Goal: Check status: Check status

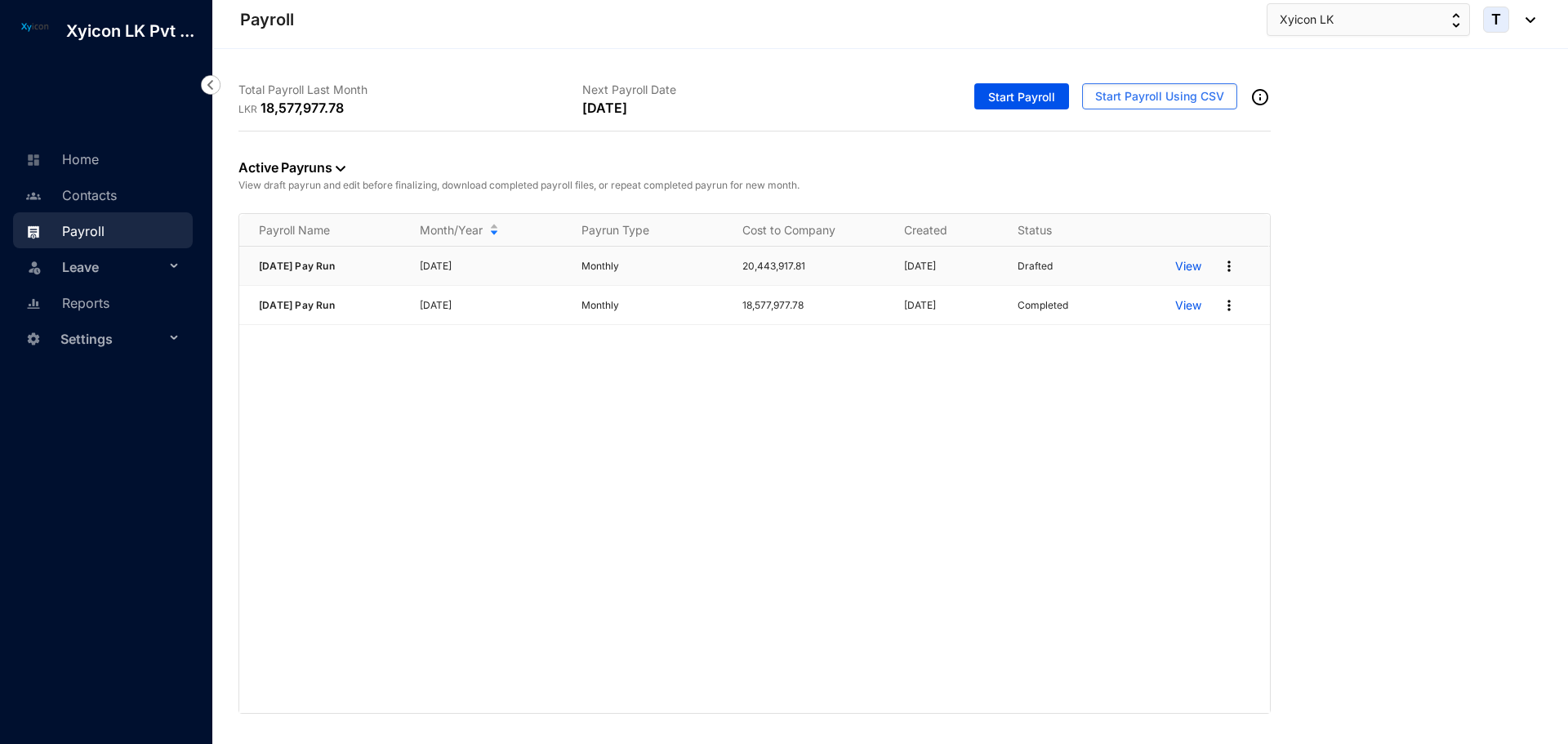
click at [1187, 255] on div "View" at bounding box center [1221, 266] width 94 height 26
click at [1187, 264] on p "View" at bounding box center [1187, 266] width 26 height 16
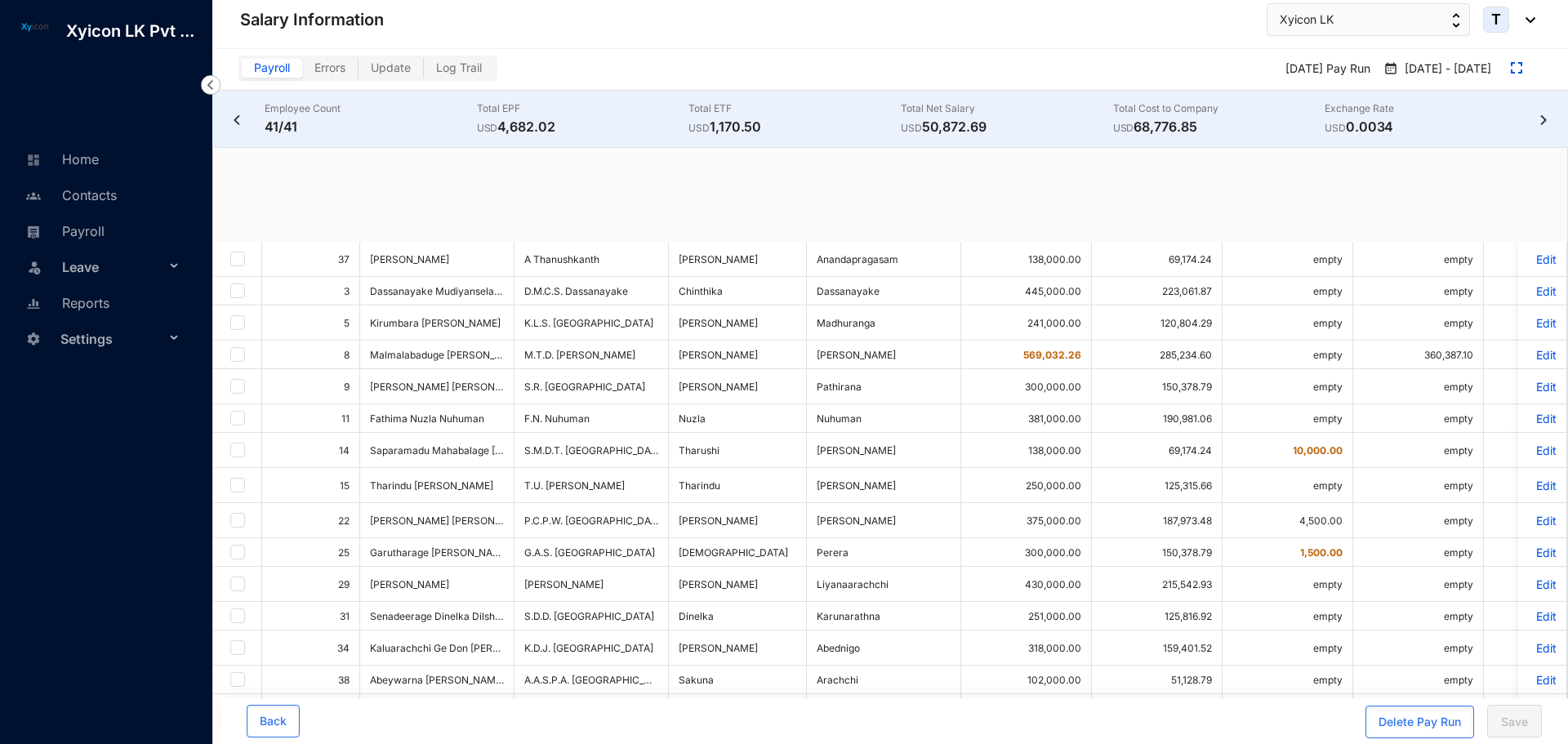
checkbox input "true"
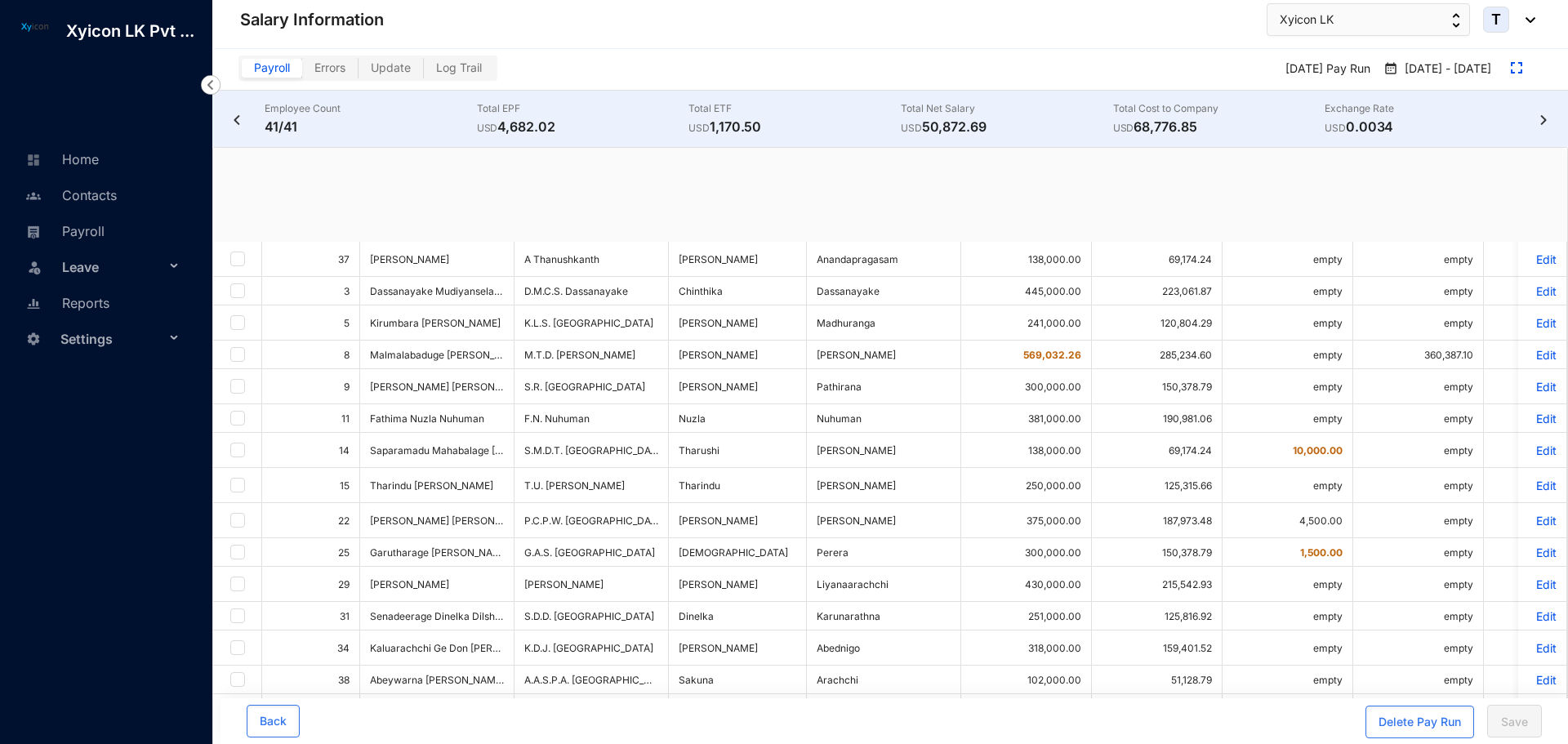
checkbox input "true"
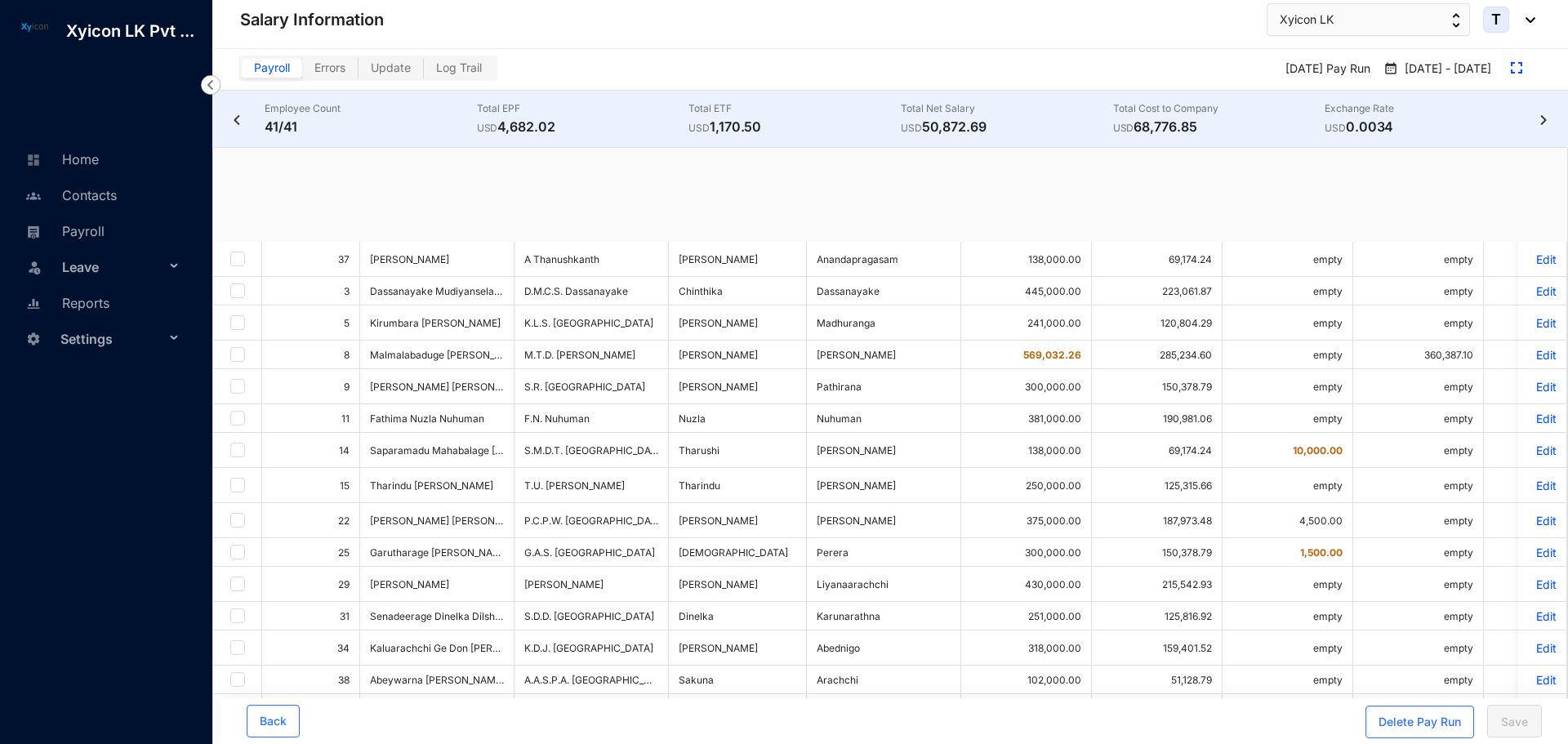
checkbox input "true"
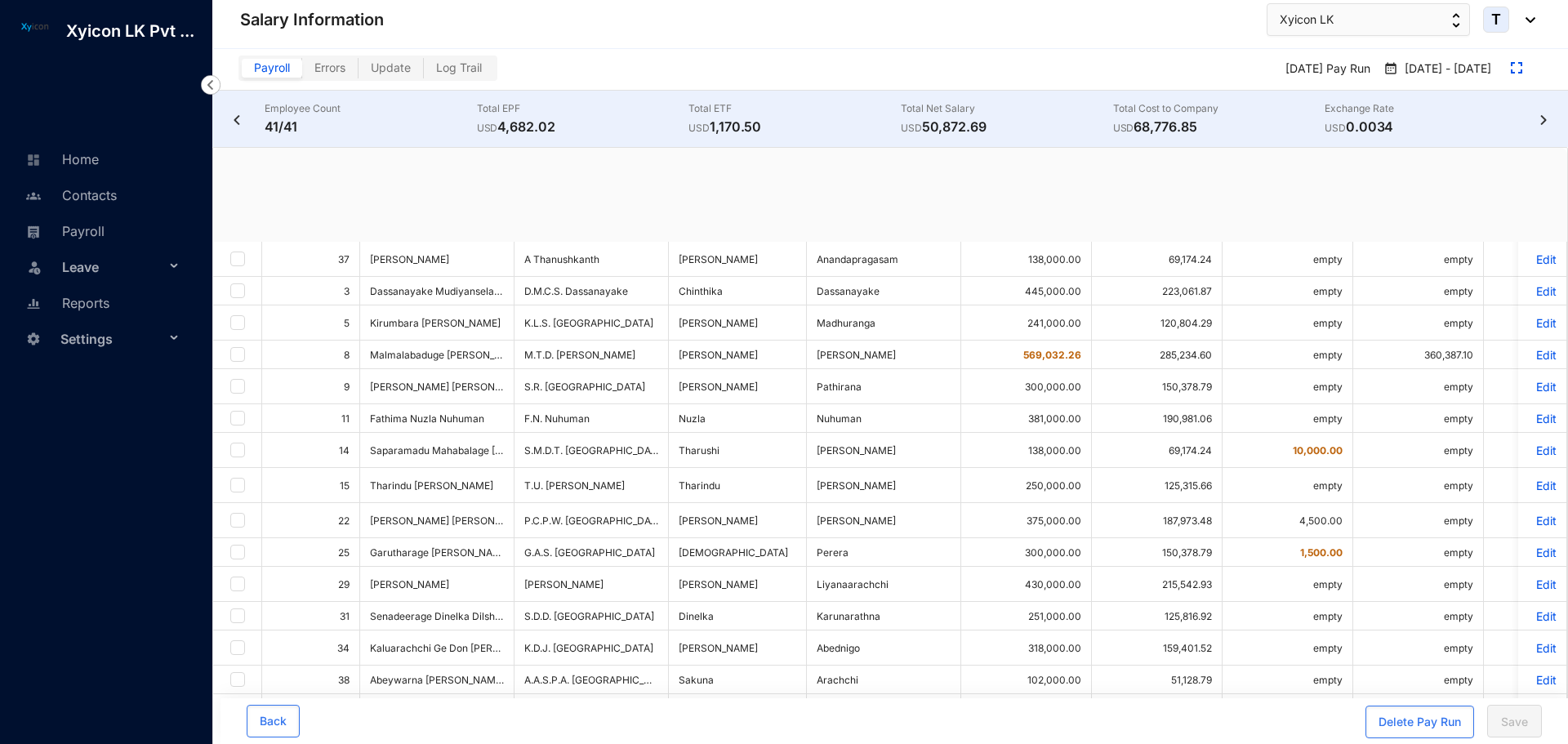
checkbox input "true"
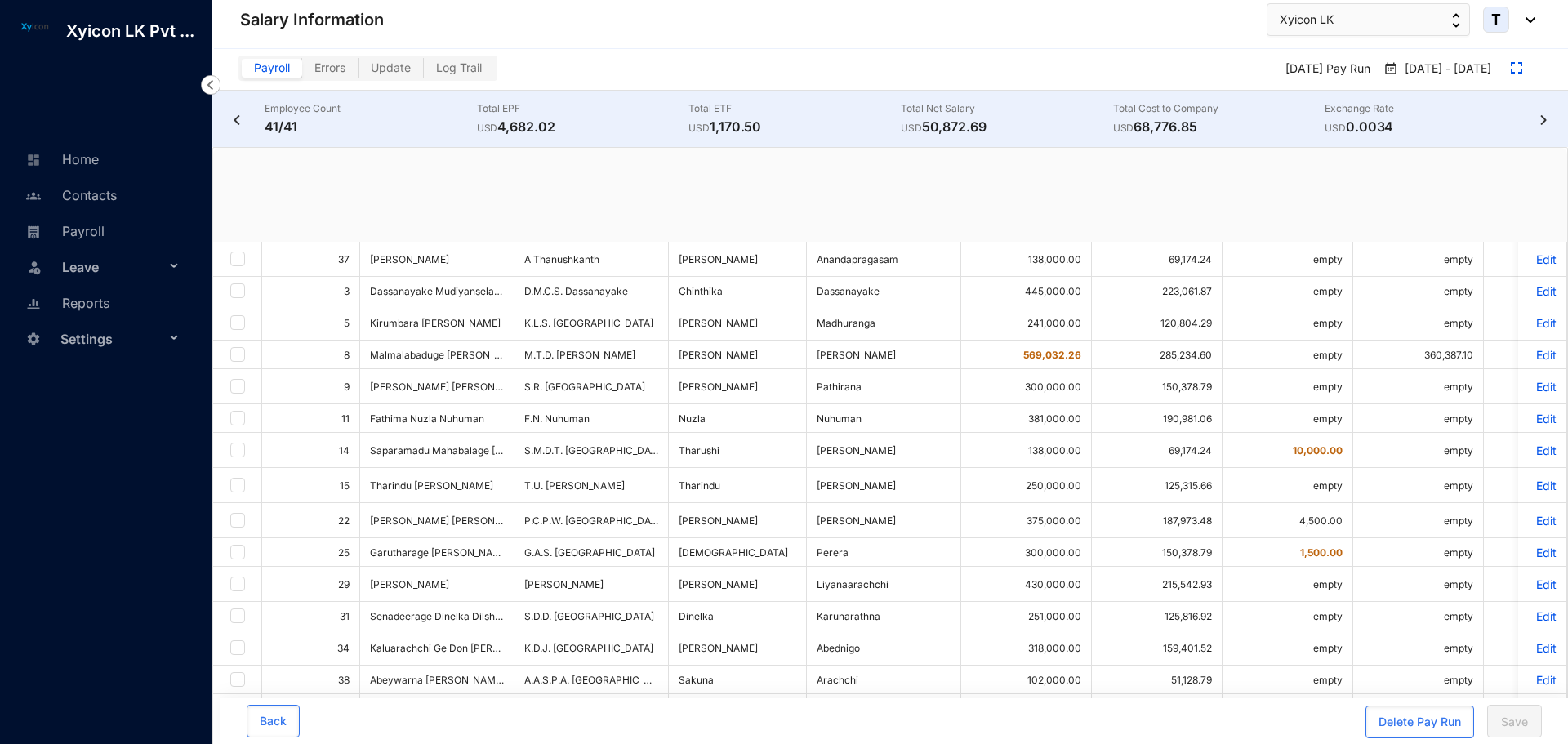
checkbox input "true"
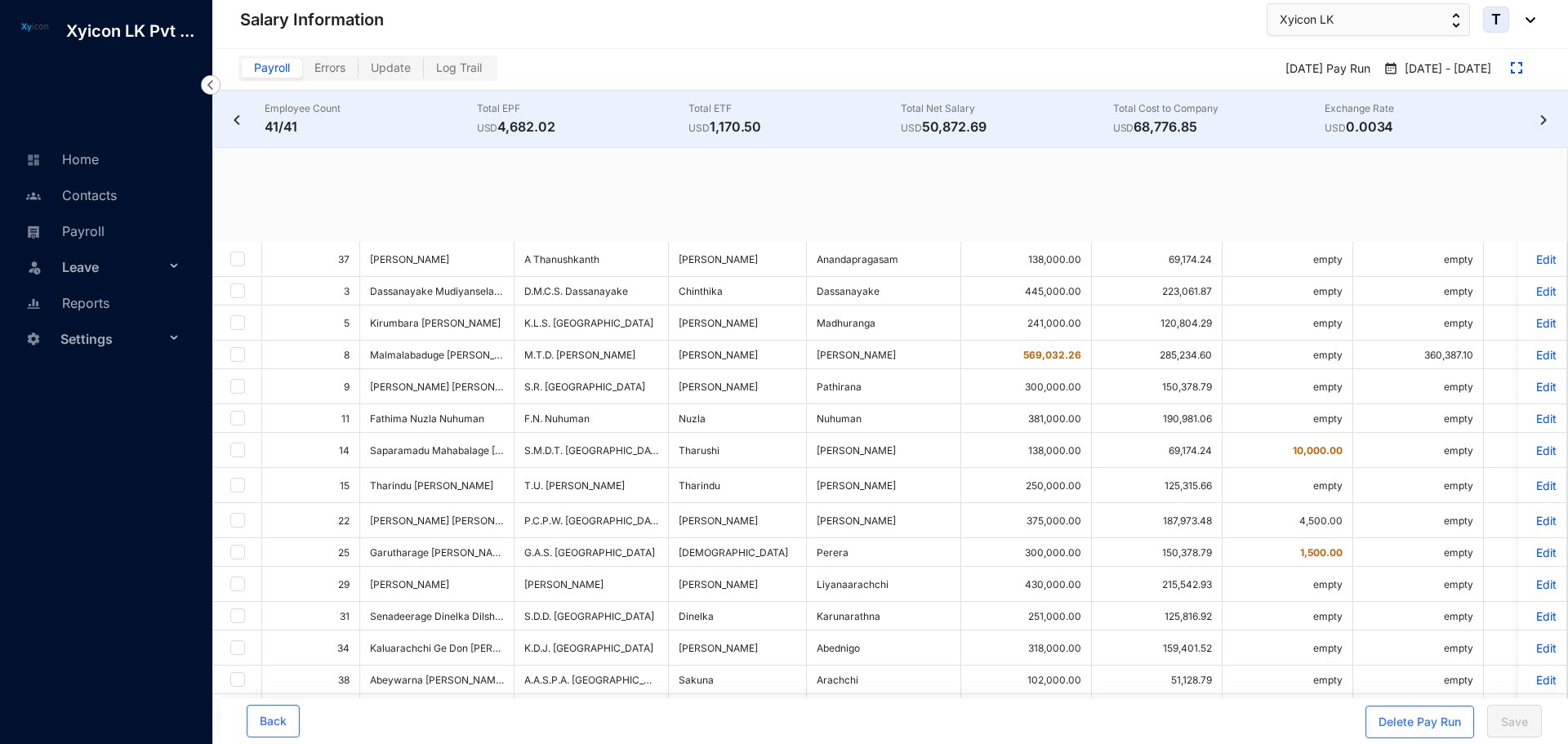
checkbox input "true"
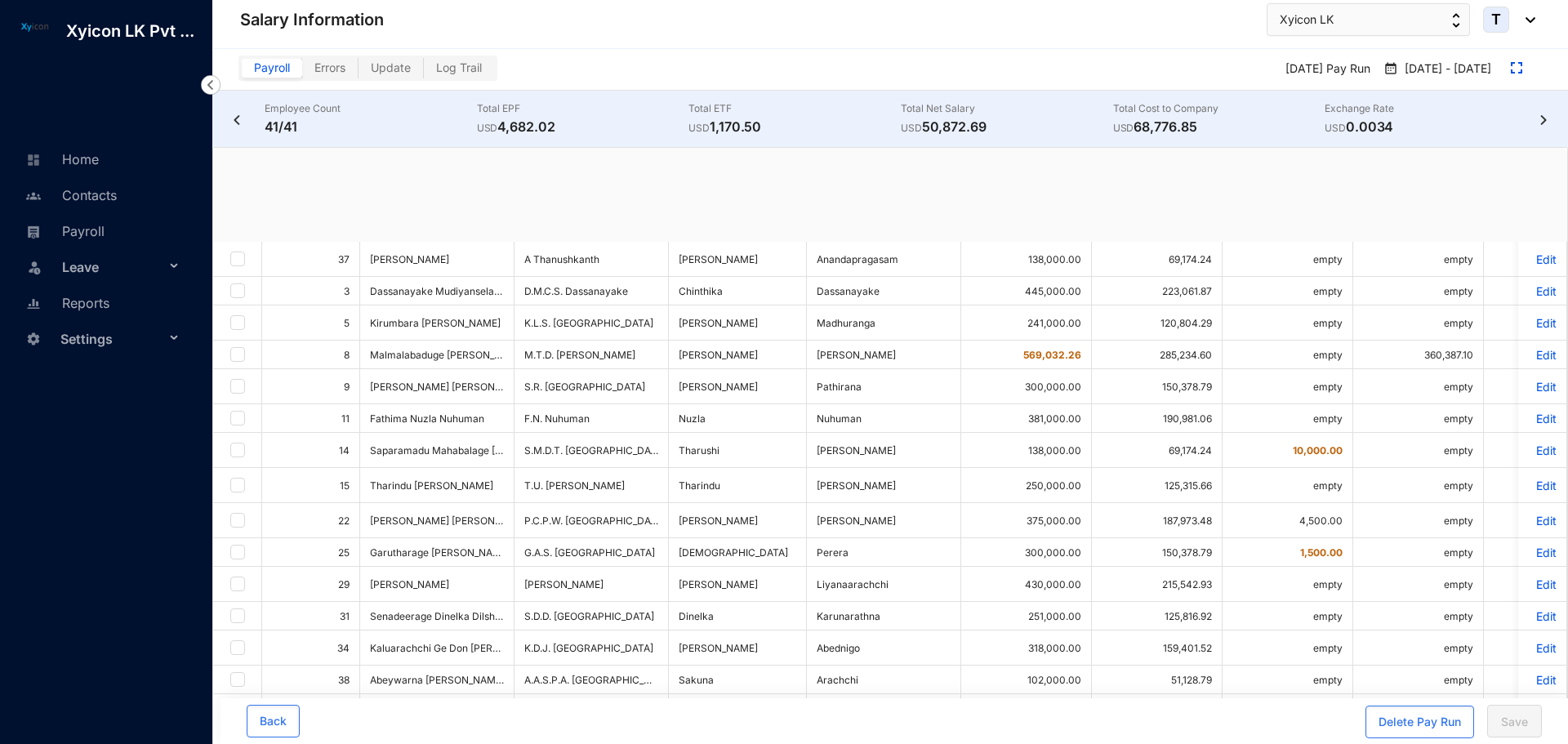
checkbox input "true"
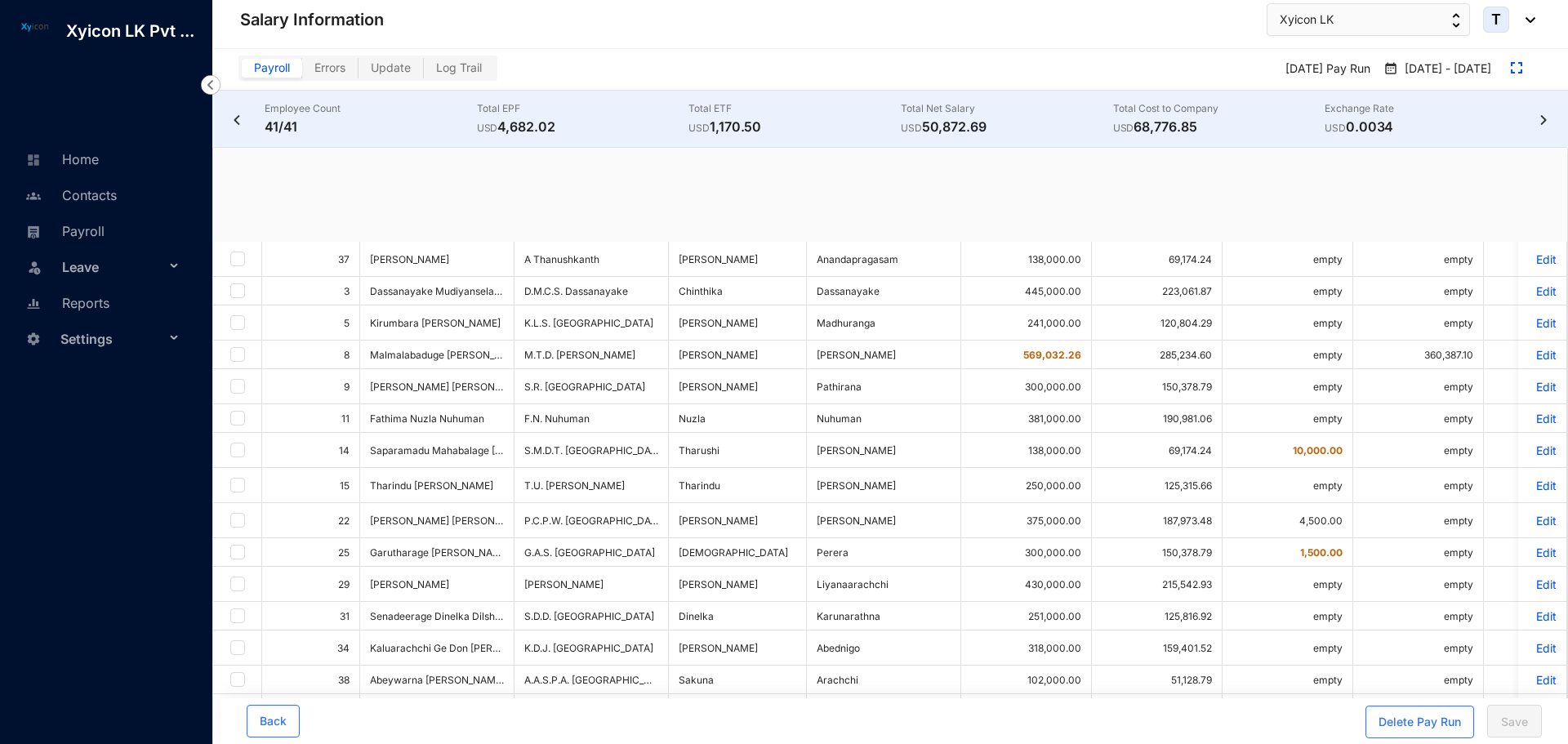
checkbox input "true"
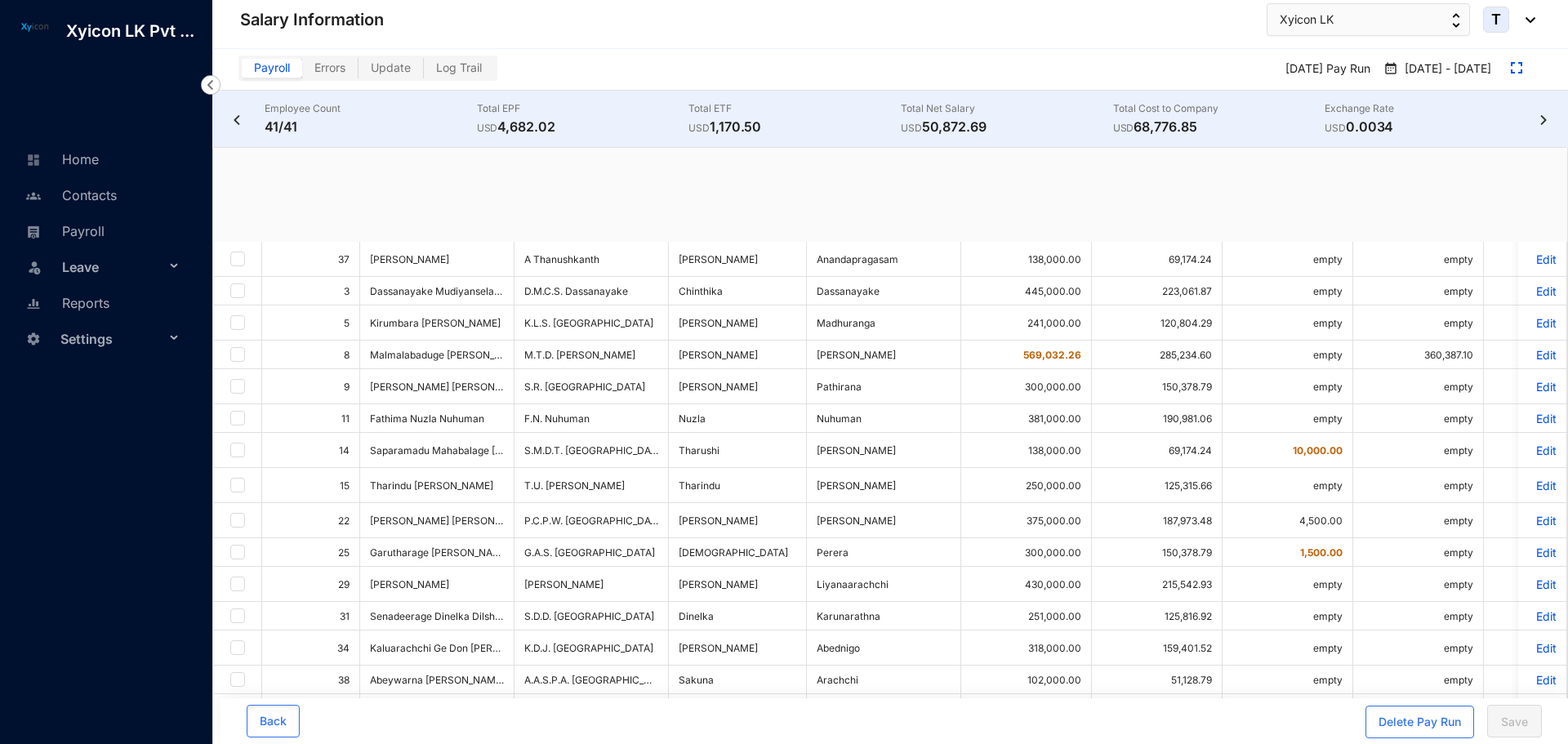
checkbox input "true"
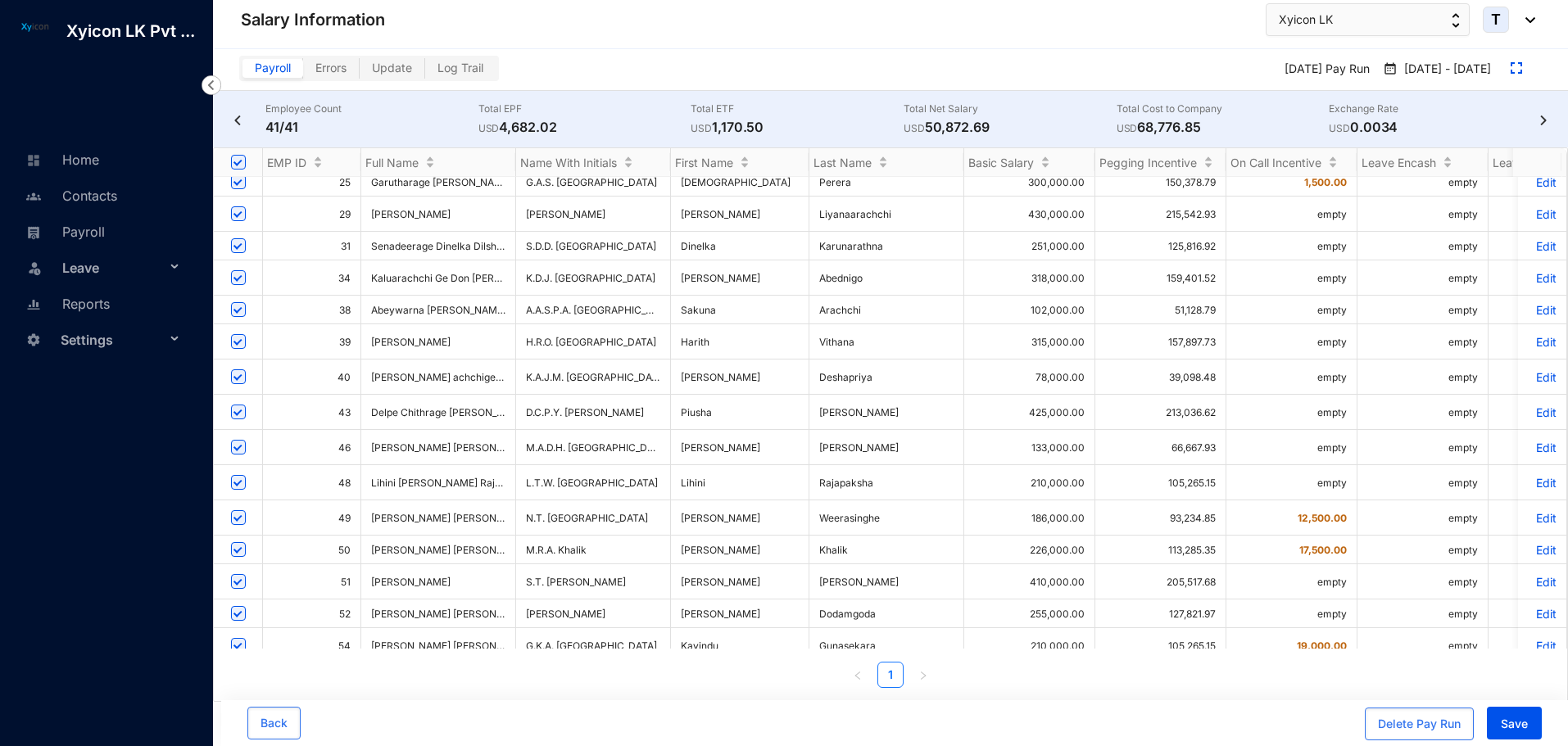
scroll to position [327, 0]
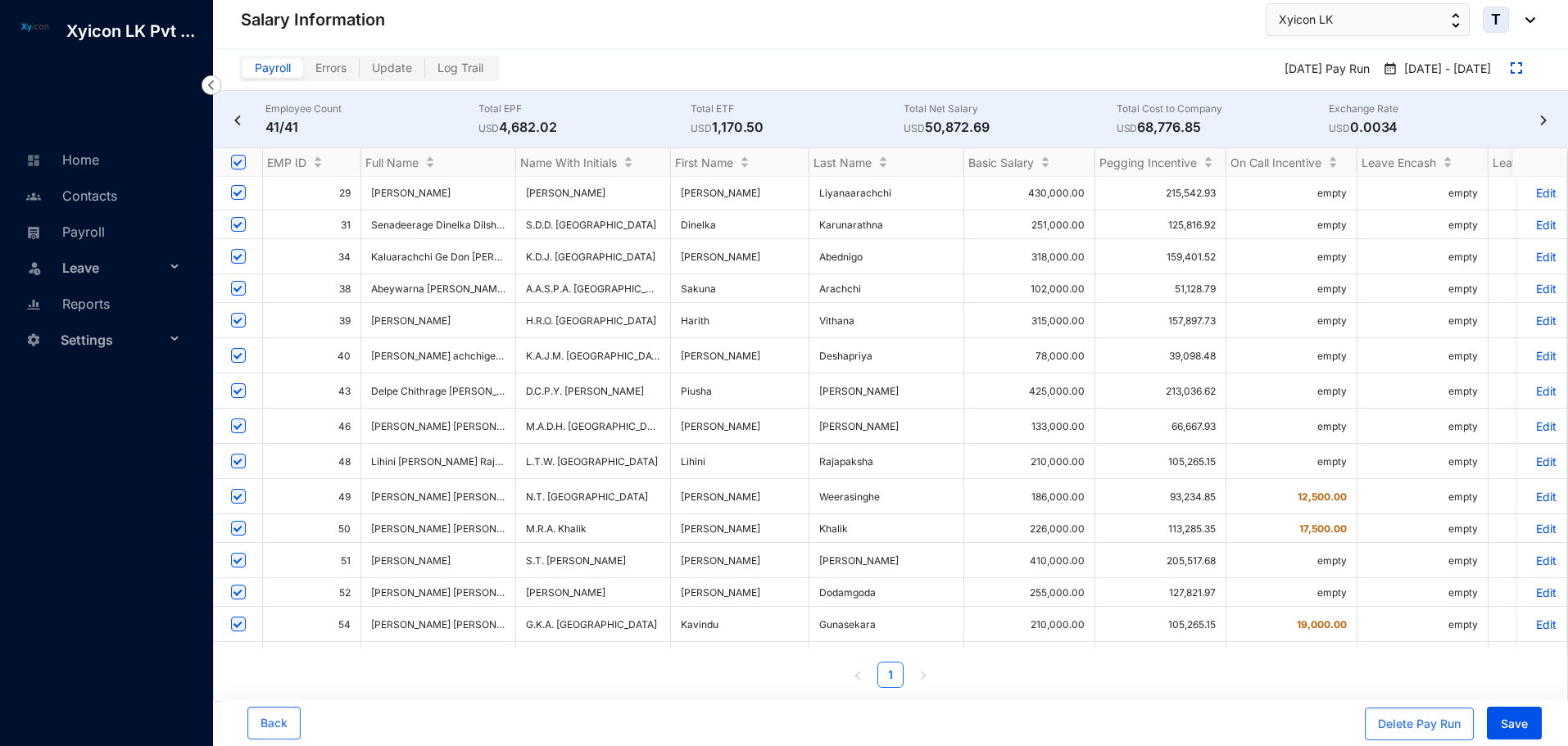
click at [1539, 585] on p "Edit" at bounding box center [1541, 592] width 29 height 14
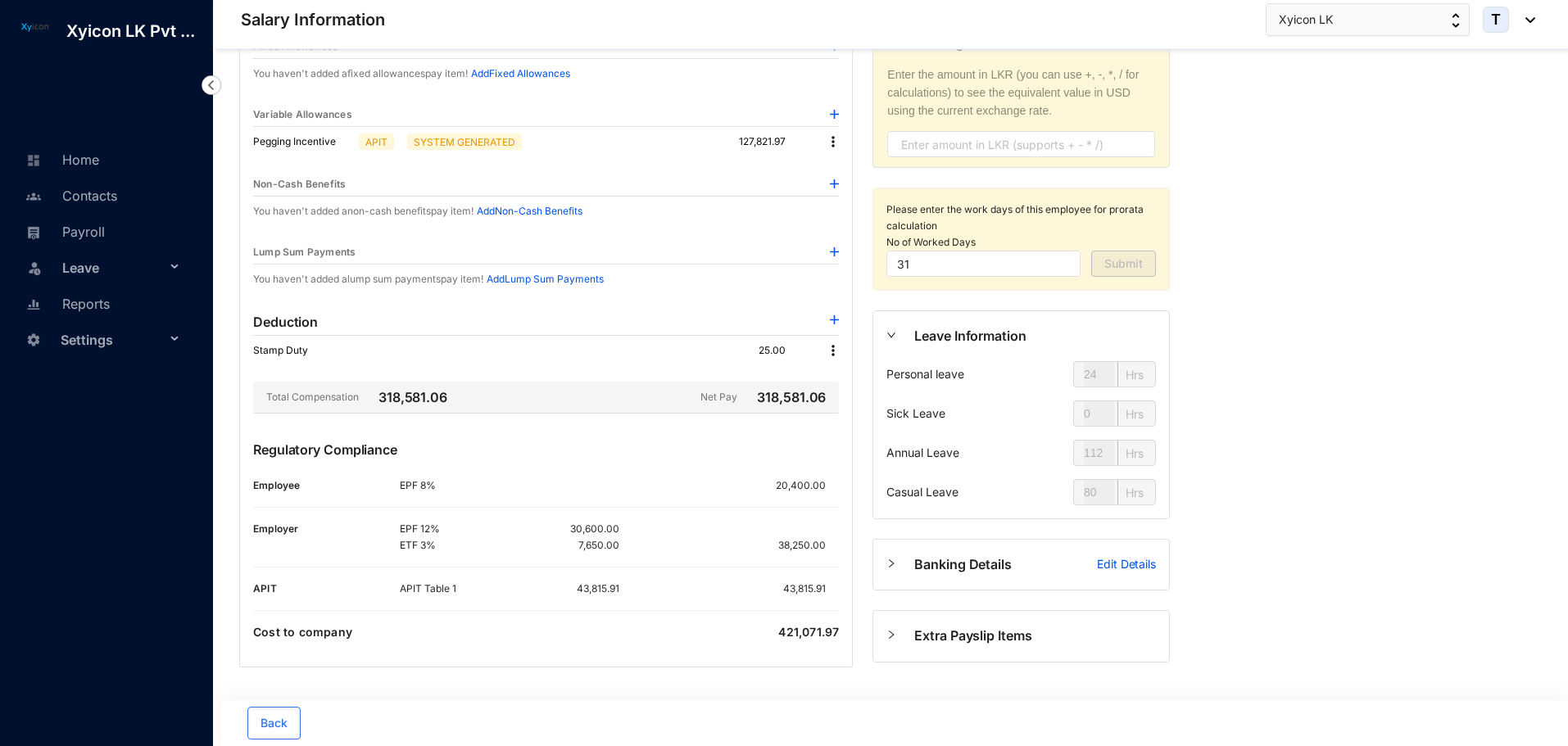
scroll to position [208, 0]
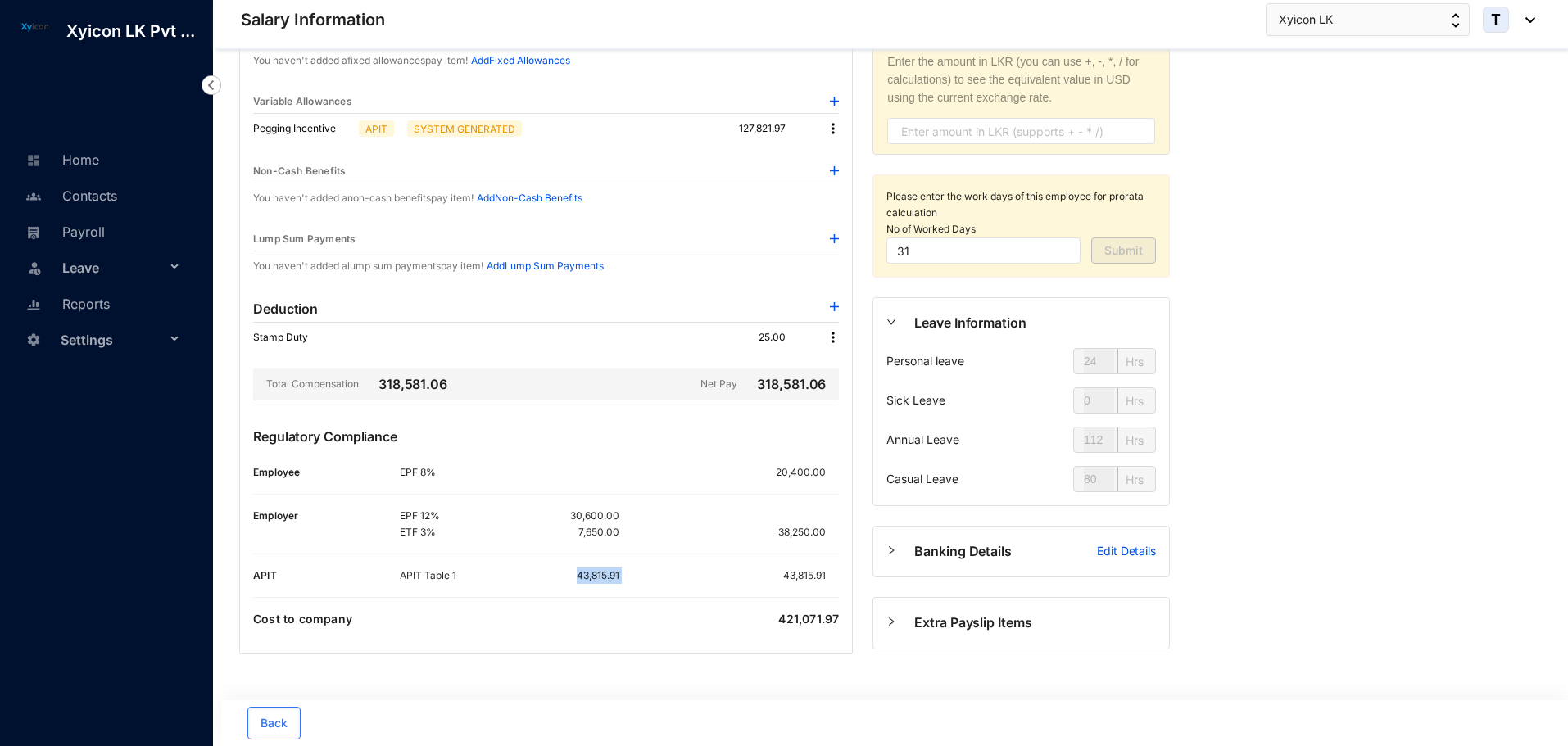
drag, startPoint x: 578, startPoint y: 578, endPoint x: 642, endPoint y: 581, distance: 64.1
click at [642, 581] on div "APIT Table 1 43,815.91 43,815.91" at bounding box center [619, 575] width 439 height 16
click at [661, 568] on div "43,815.91" at bounding box center [729, 575] width 219 height 16
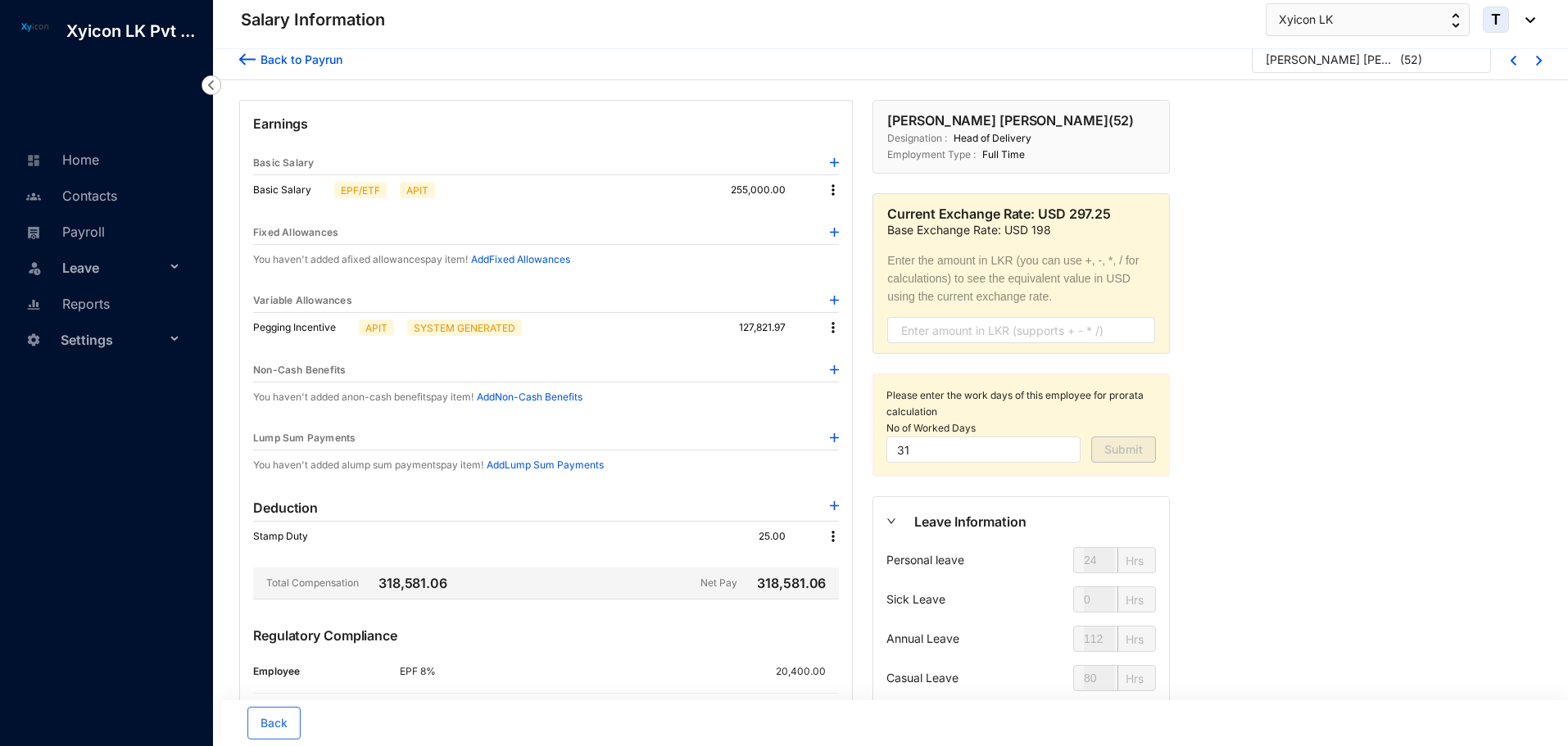
scroll to position [0, 0]
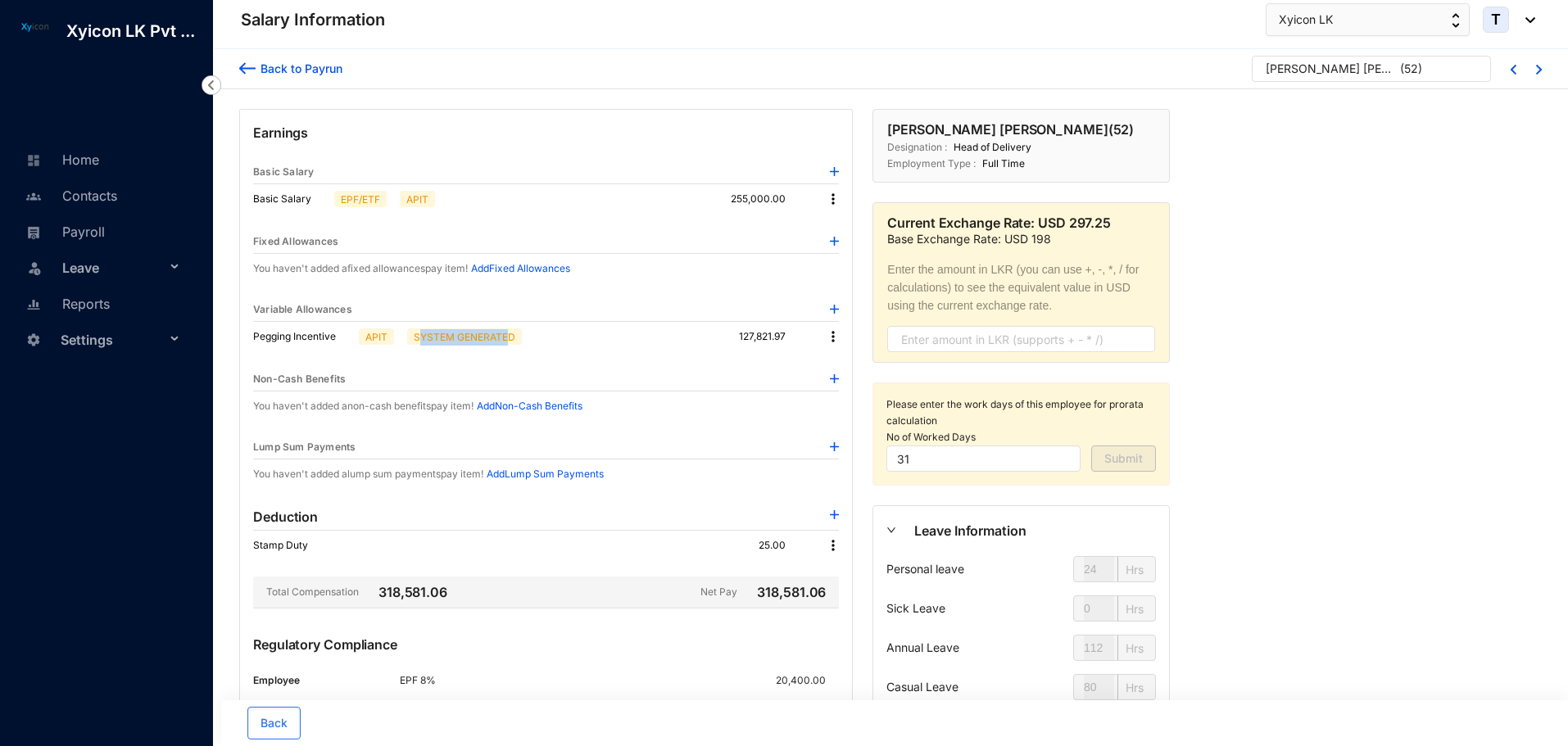
drag, startPoint x: 419, startPoint y: 339, endPoint x: 508, endPoint y: 324, distance: 90.3
click at [508, 324] on div "Pegging Incentive APIT SYSTEM GENERATED 127,821.97" at bounding box center [546, 337] width 586 height 29
click at [593, 330] on div "Pegging Incentive APIT SYSTEM GENERATED 127,821.97" at bounding box center [546, 337] width 586 height 29
click at [244, 70] on img at bounding box center [247, 68] width 16 height 17
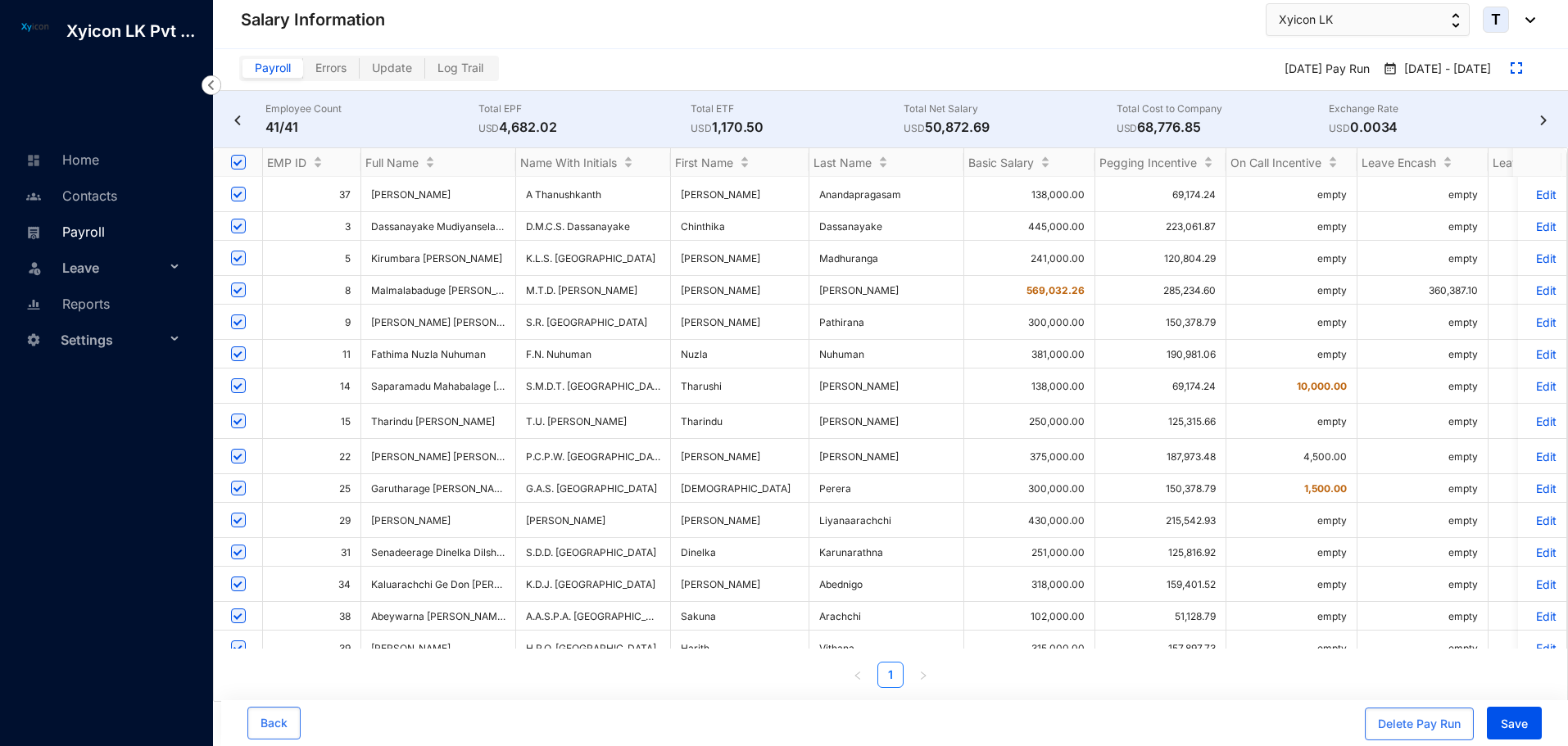
click at [91, 224] on link "Payroll" at bounding box center [63, 231] width 84 height 16
